Goal: Navigation & Orientation: Find specific page/section

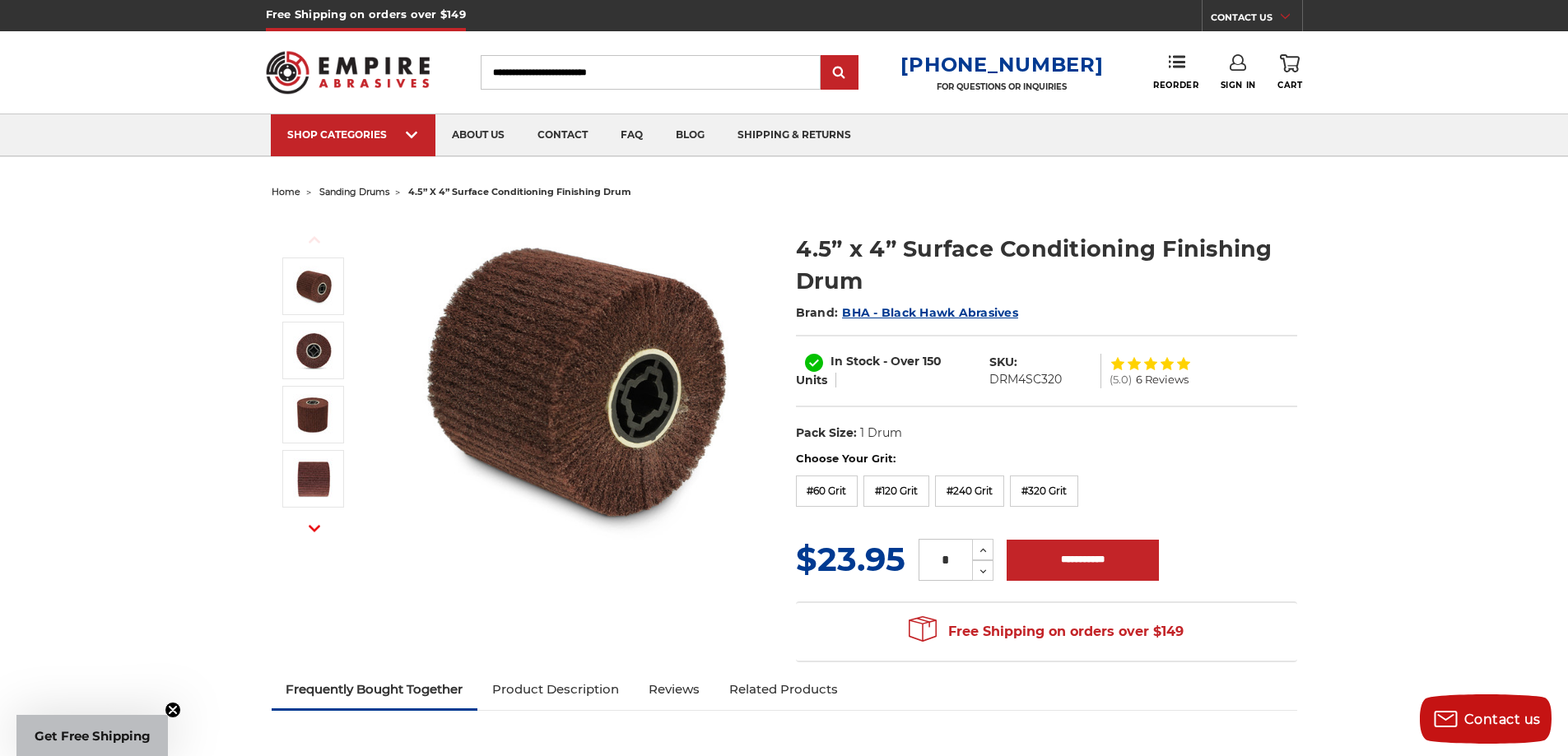
click at [365, 191] on span "sanding drums" at bounding box center [354, 192] width 70 height 12
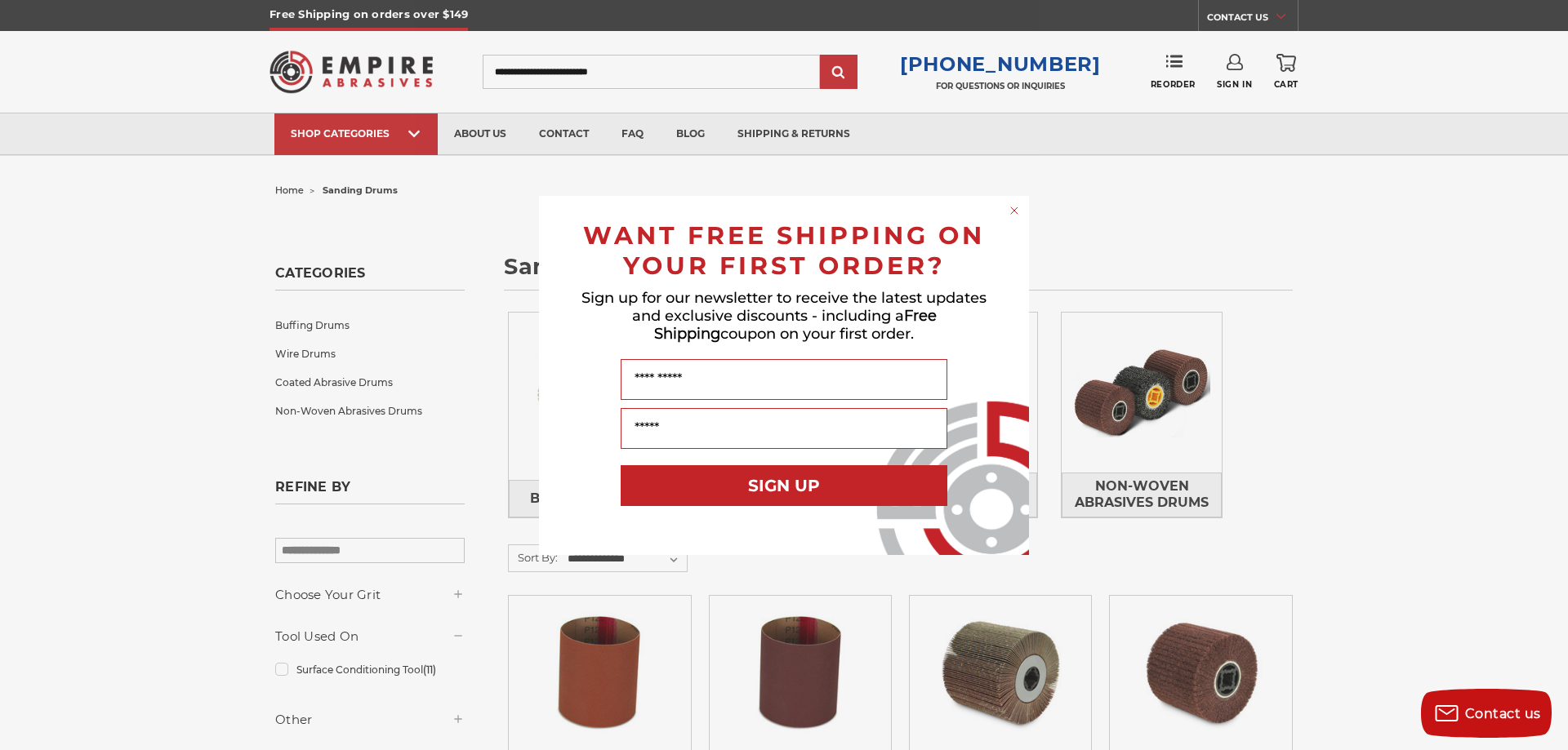
click at [1014, 208] on circle "Close dialog" at bounding box center [1014, 210] width 16 height 16
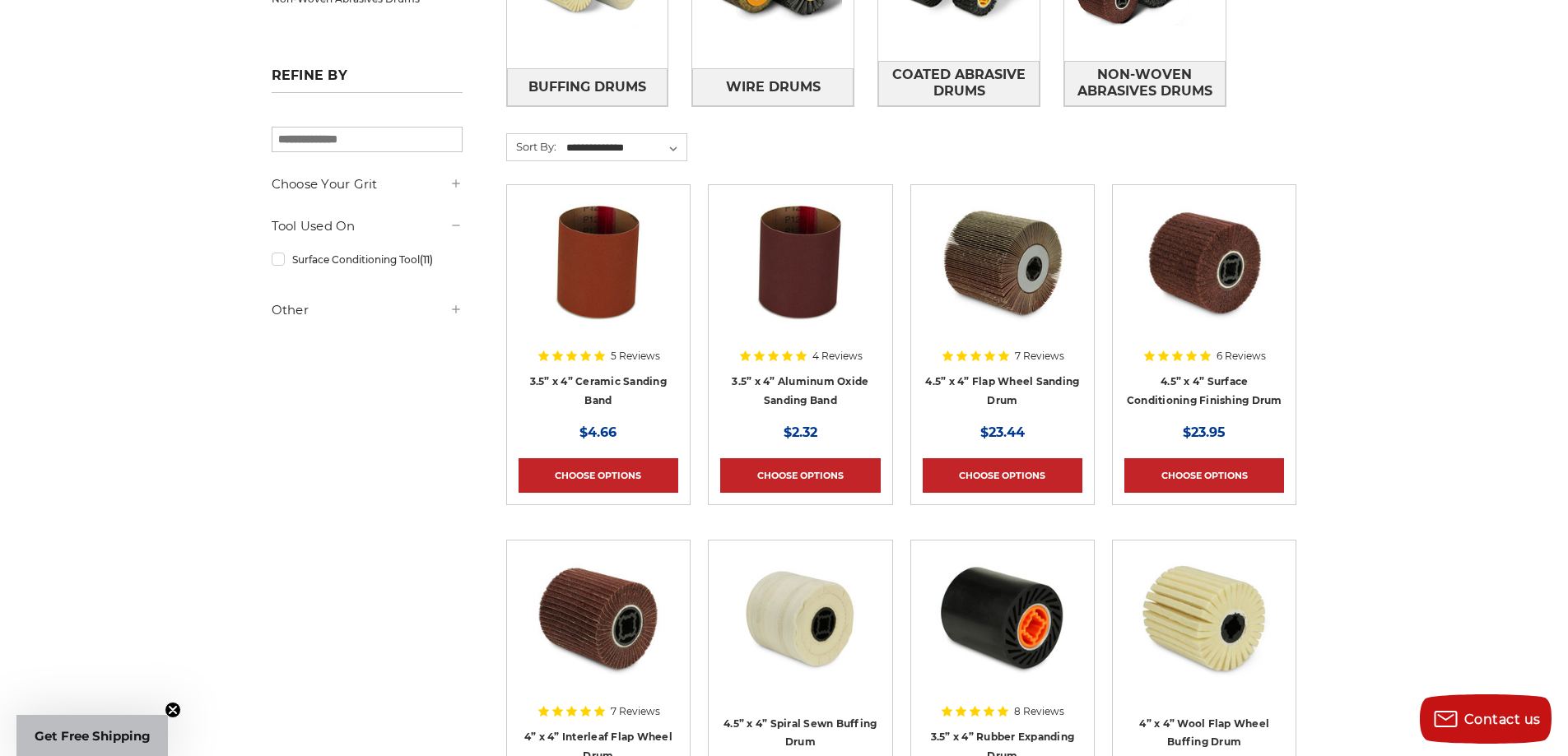
scroll to position [576, 0]
